Goal: Use online tool/utility: Utilize a website feature to perform a specific function

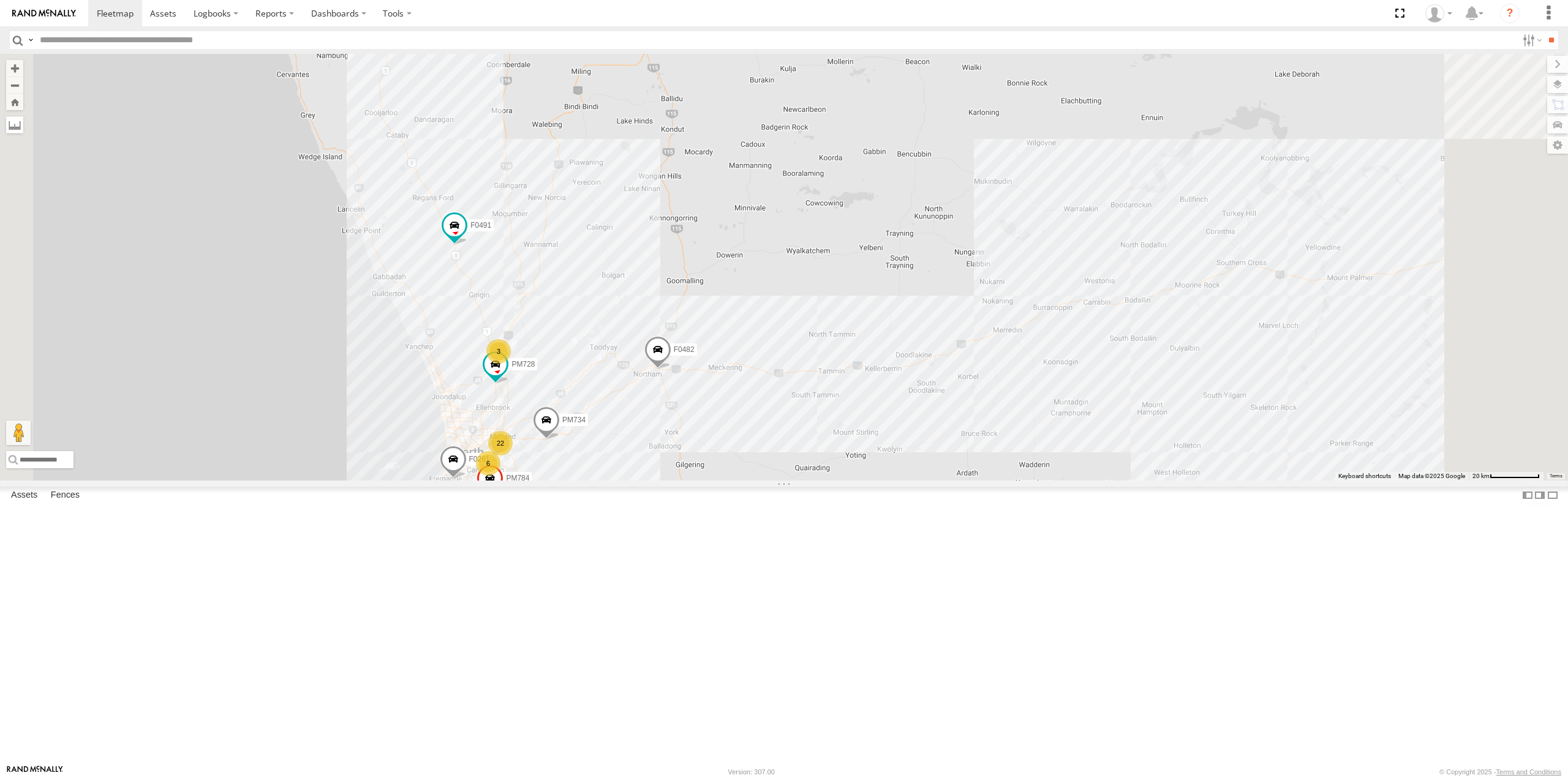
click at [23, 127] on label at bounding box center [15, 125] width 17 height 17
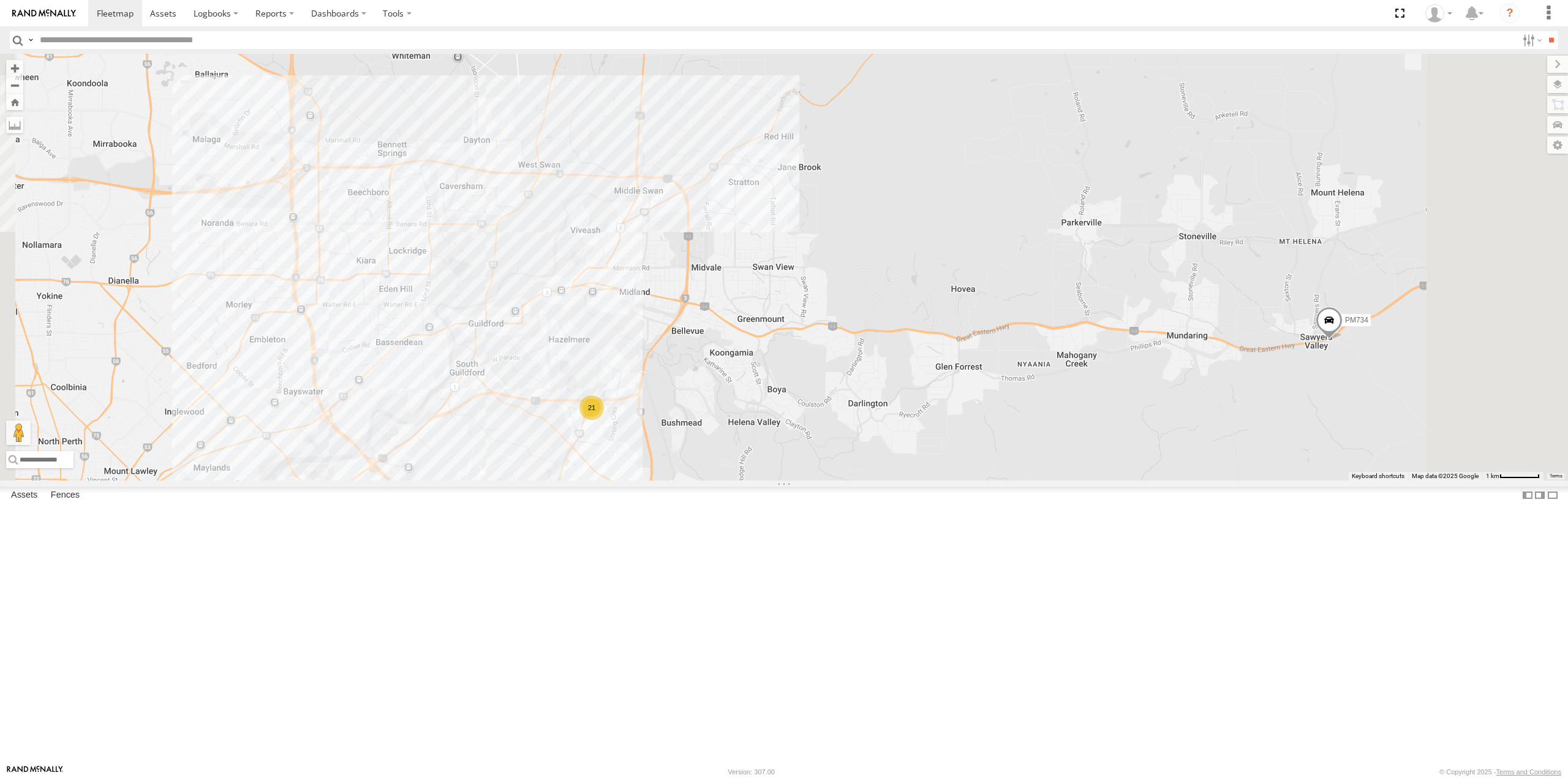
click at [0, 0] on label at bounding box center [0, 0] width 0 height 0
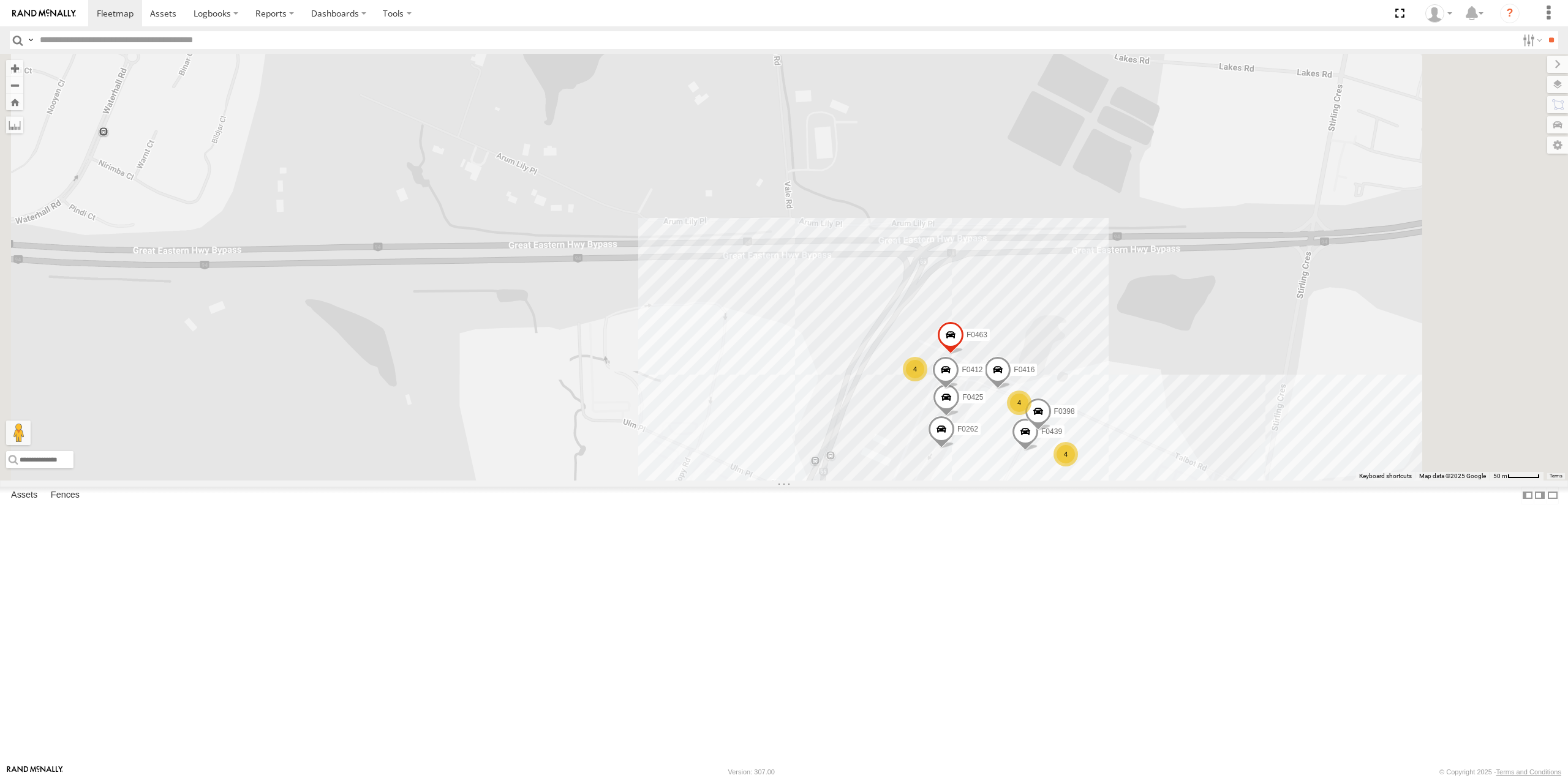
click at [1034, 480] on div "MV283 FT724 F0512 F0478 TL265 F0275 Cage234 Cage101 F0492 D0529 F0400 FT453 D05…" at bounding box center [784, 267] width 1568 height 426
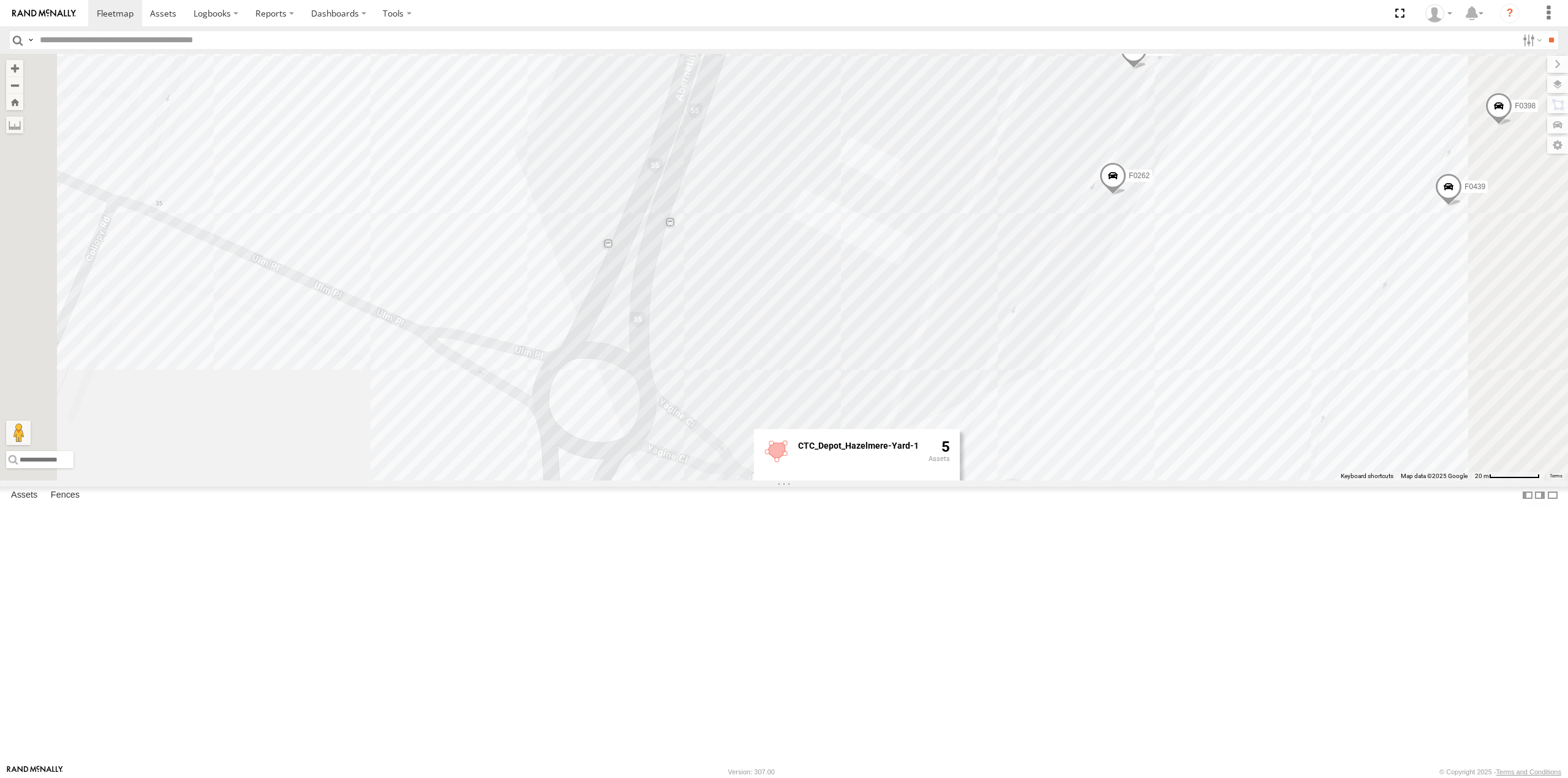
click at [1018, 480] on div "MV283 FT724 F0512 F0478 TL265 F0275 Cage234 Cage101 F0492 D0529 F0400 FT453 D05…" at bounding box center [784, 267] width 1568 height 426
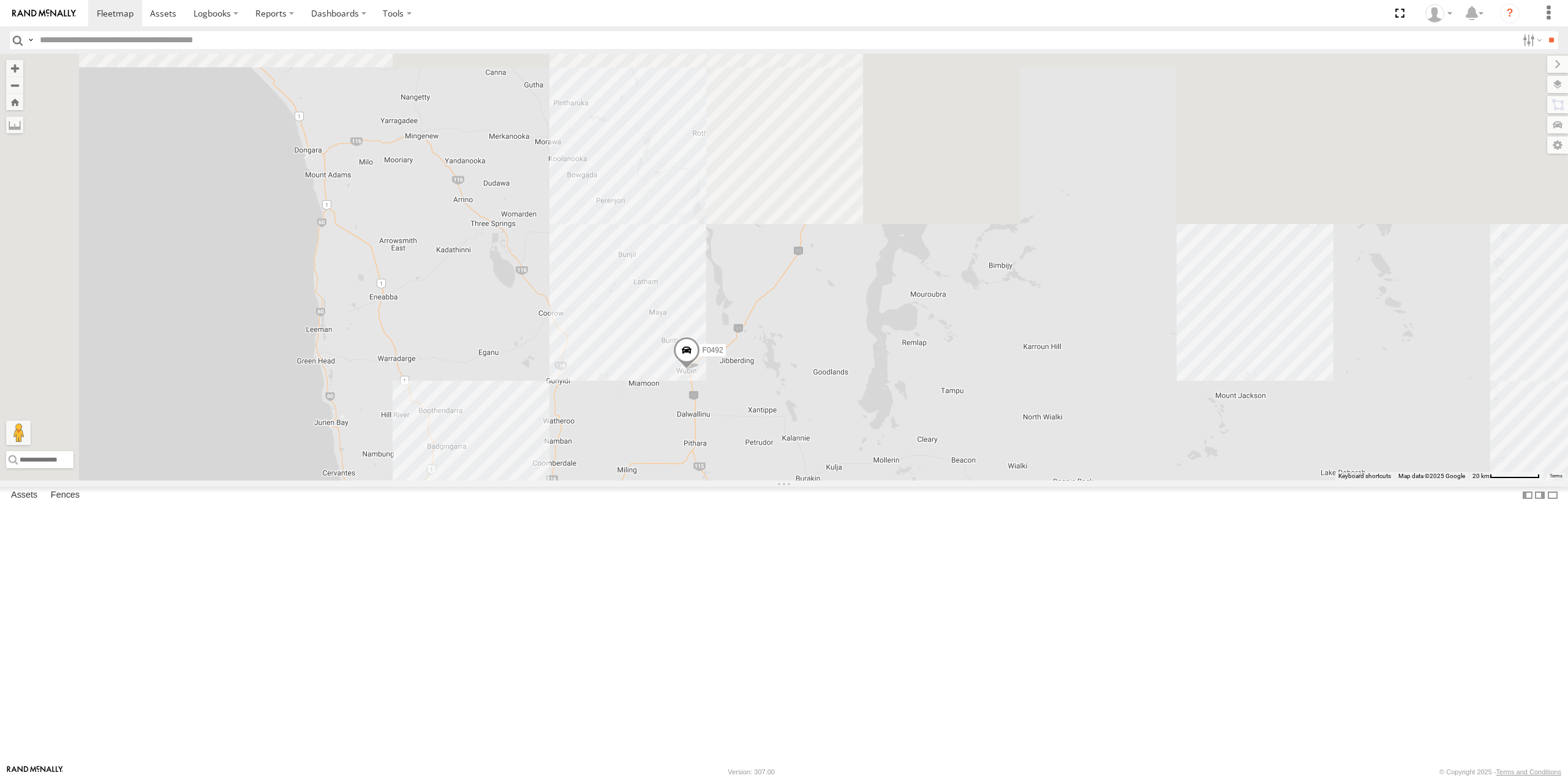
drag, startPoint x: 439, startPoint y: 69, endPoint x: 546, endPoint y: 561, distance: 503.5
click at [546, 480] on div "MV283 FT724 F0512 F0478 TL265 F0275 Cage234 Cage101 F0492 D0529 F0400 FT453 D05…" at bounding box center [784, 267] width 1568 height 426
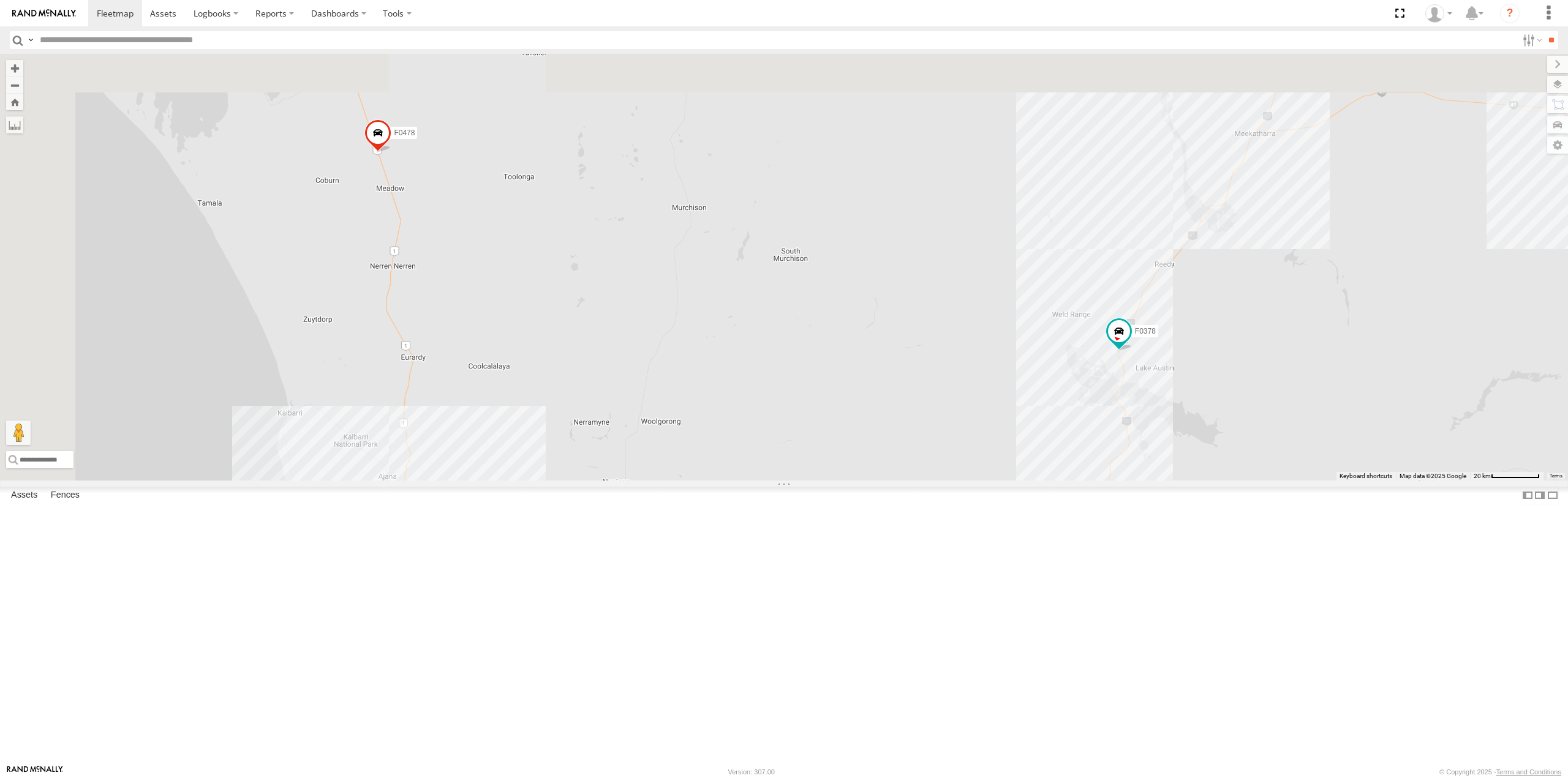
drag, startPoint x: 463, startPoint y: 157, endPoint x: 612, endPoint y: 807, distance: 666.9
click at [612, 777] on html "Dashboards ?" at bounding box center [784, 389] width 1568 height 778
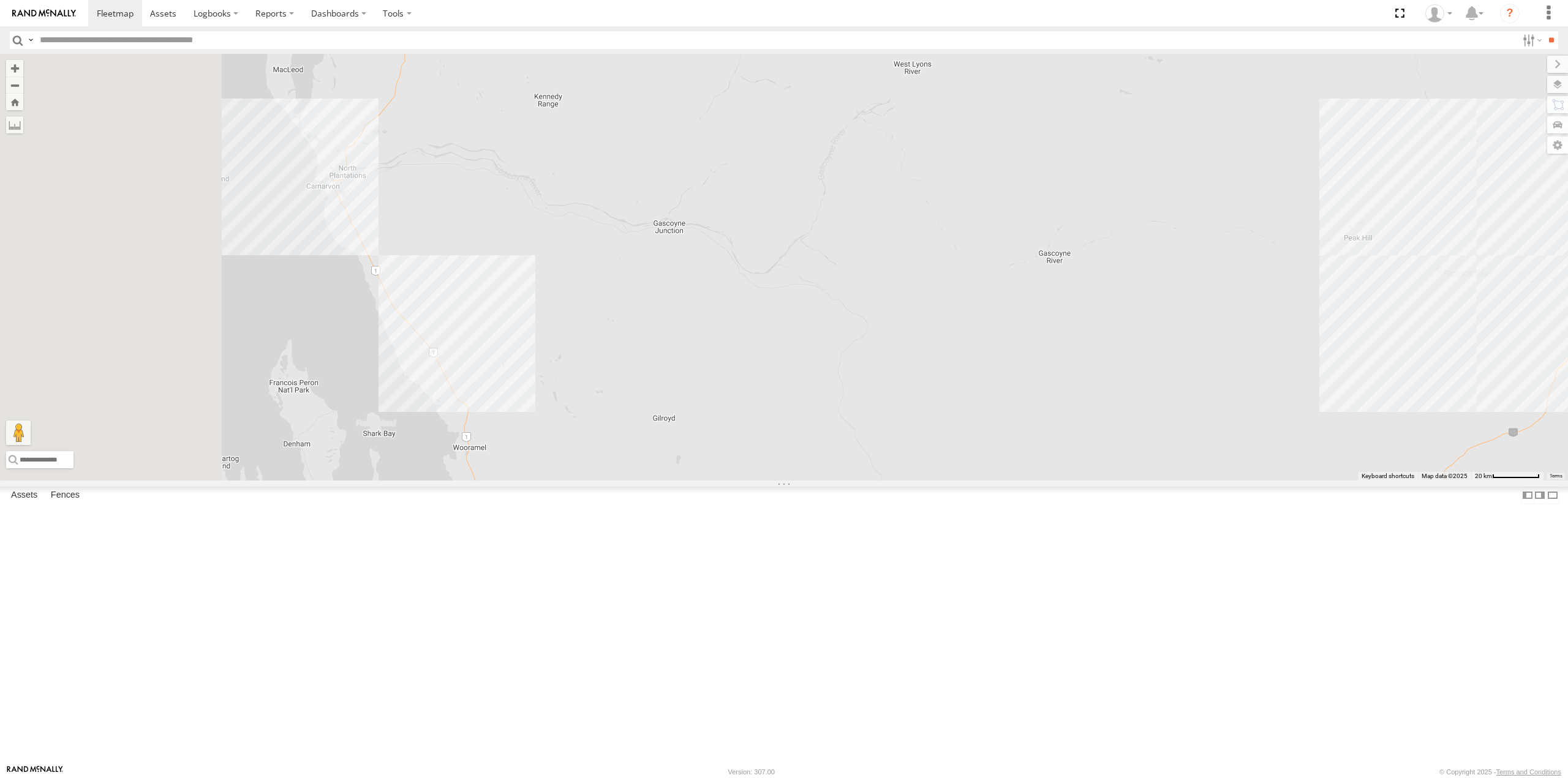
drag, startPoint x: 506, startPoint y: 155, endPoint x: 664, endPoint y: 644, distance: 513.9
click at [664, 480] on div "MV283 FT724 F0512 F0478 TL265 F0275 Cage234 Cage101 F0492 D0529 F0400 FT453 D05…" at bounding box center [784, 267] width 1568 height 426
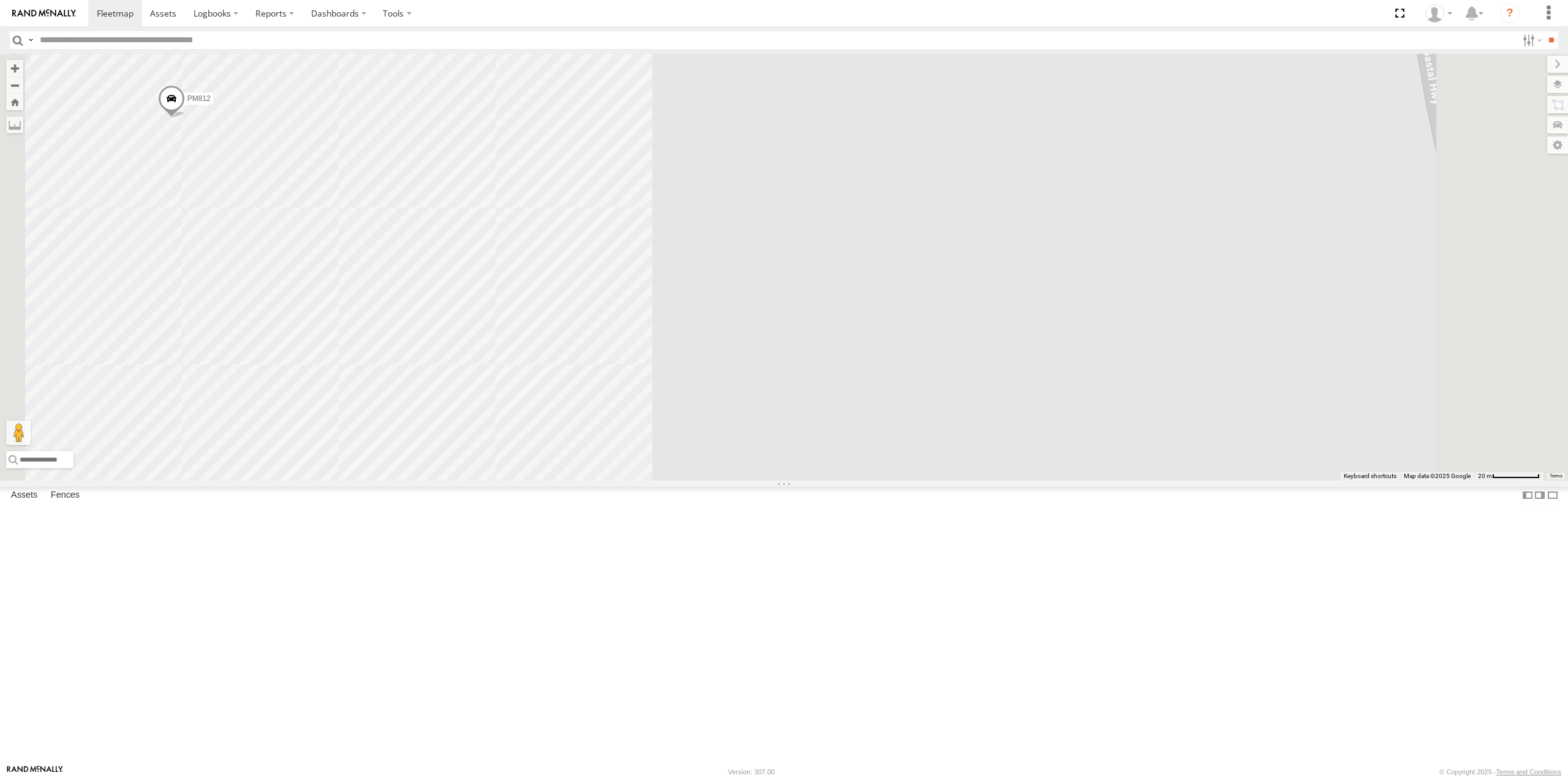
click at [656, 110] on div "MV283 FT724 F0512 F0478 TL265 F0275 Cage234 Cage101 F0492 D0529 F0400 FT453 D05…" at bounding box center [784, 267] width 1568 height 426
